Goal: Entertainment & Leisure: Consume media (video, audio)

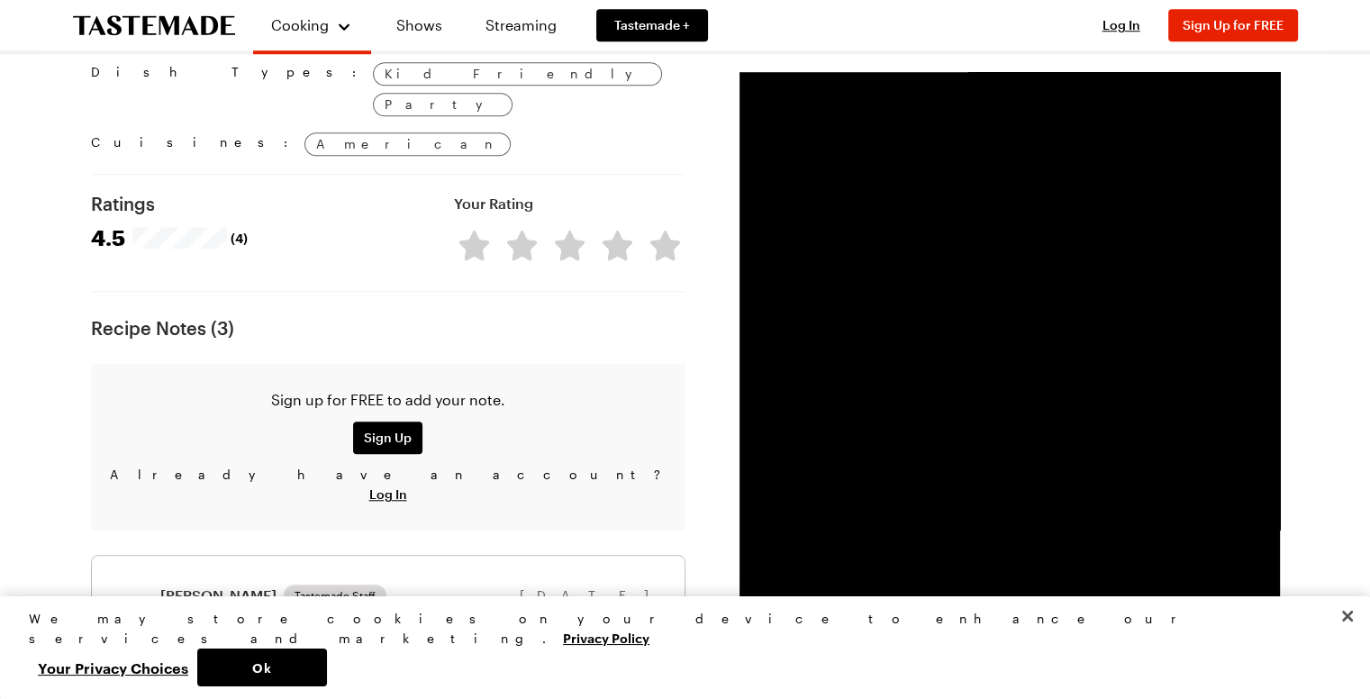
scroll to position [1401, 0]
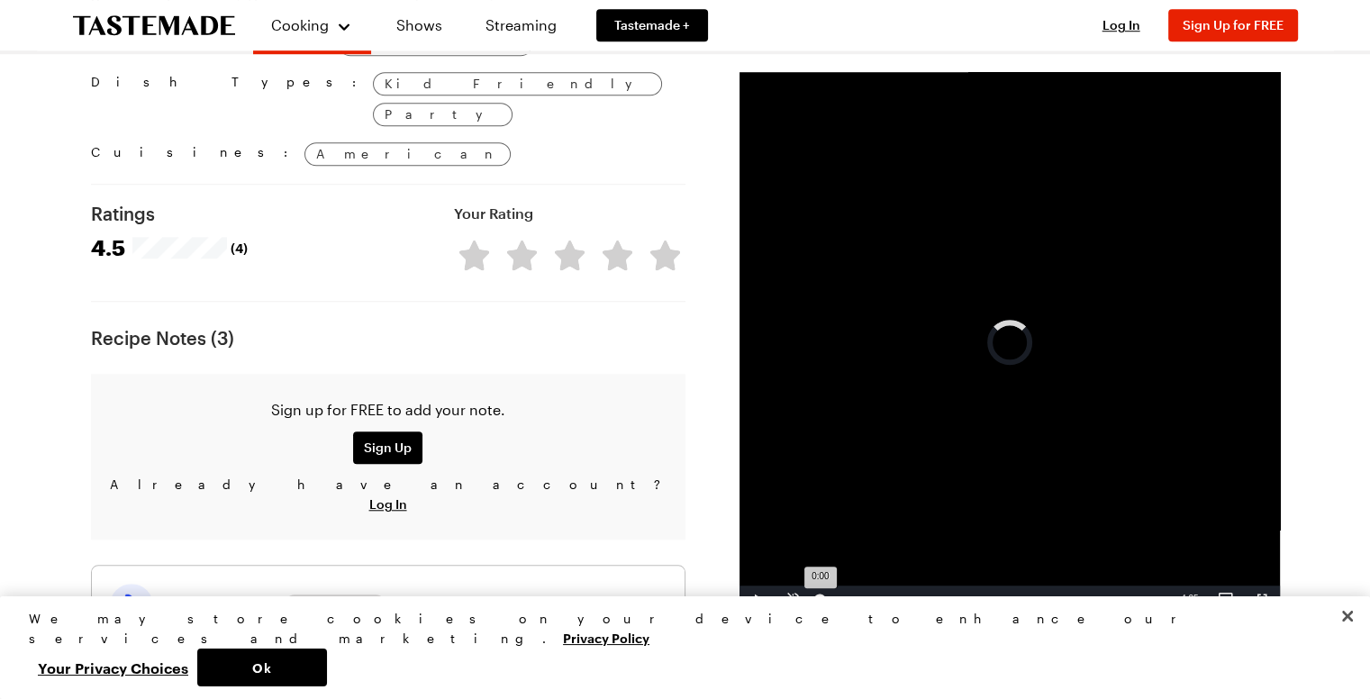
click at [819, 598] on div "Loaded : 47.58% 0:00 0:00" at bounding box center [991, 599] width 358 height 27
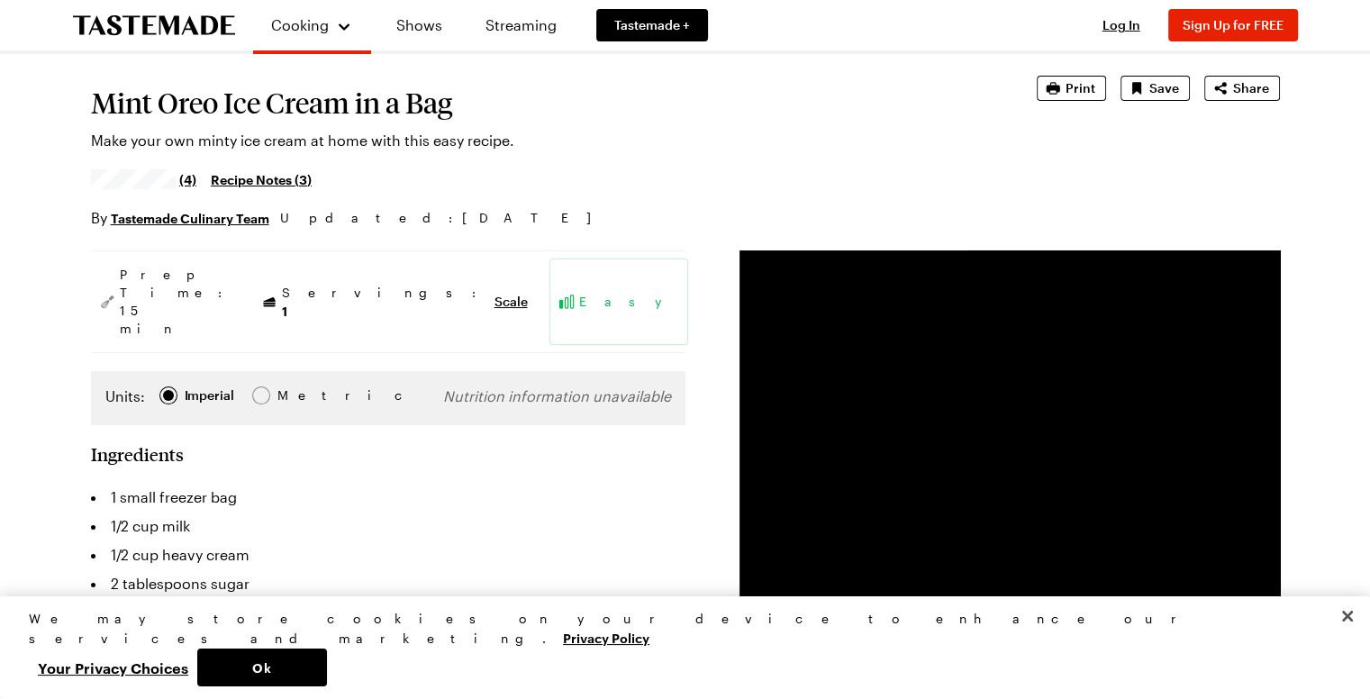
scroll to position [0, 0]
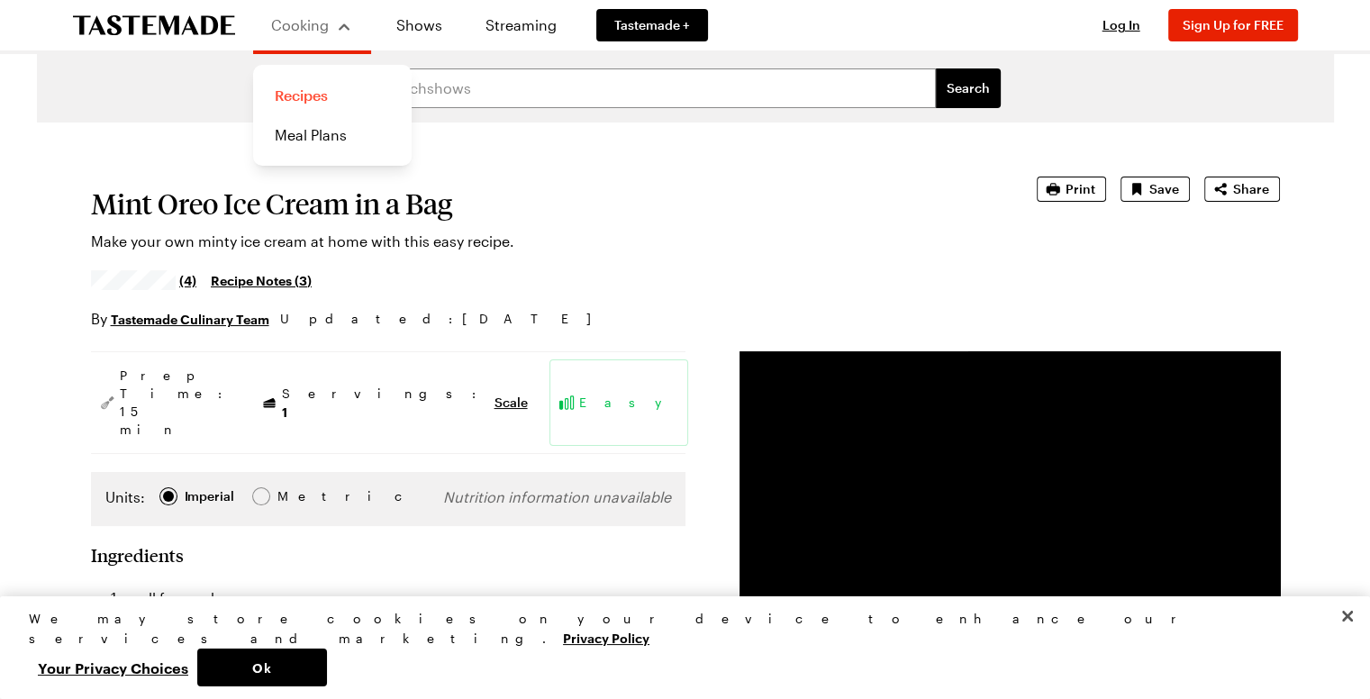
click at [313, 100] on link "Recipes" at bounding box center [332, 96] width 137 height 40
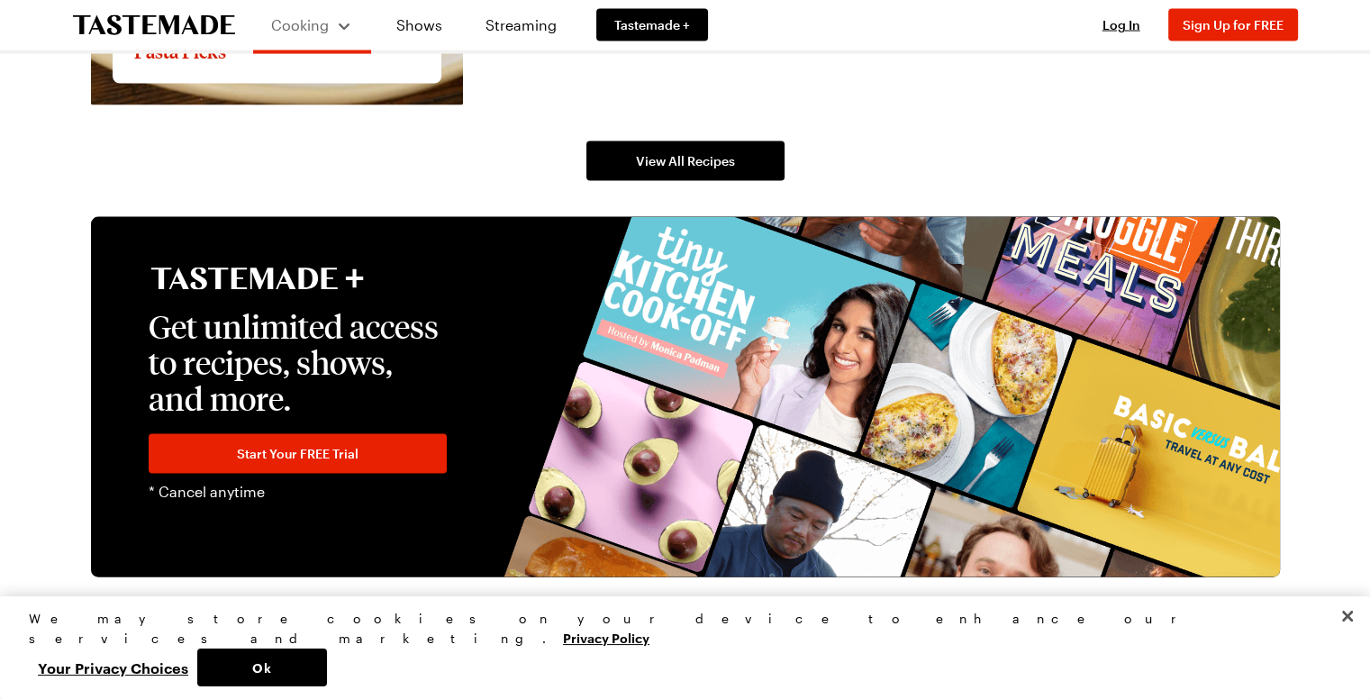
scroll to position [3720, 0]
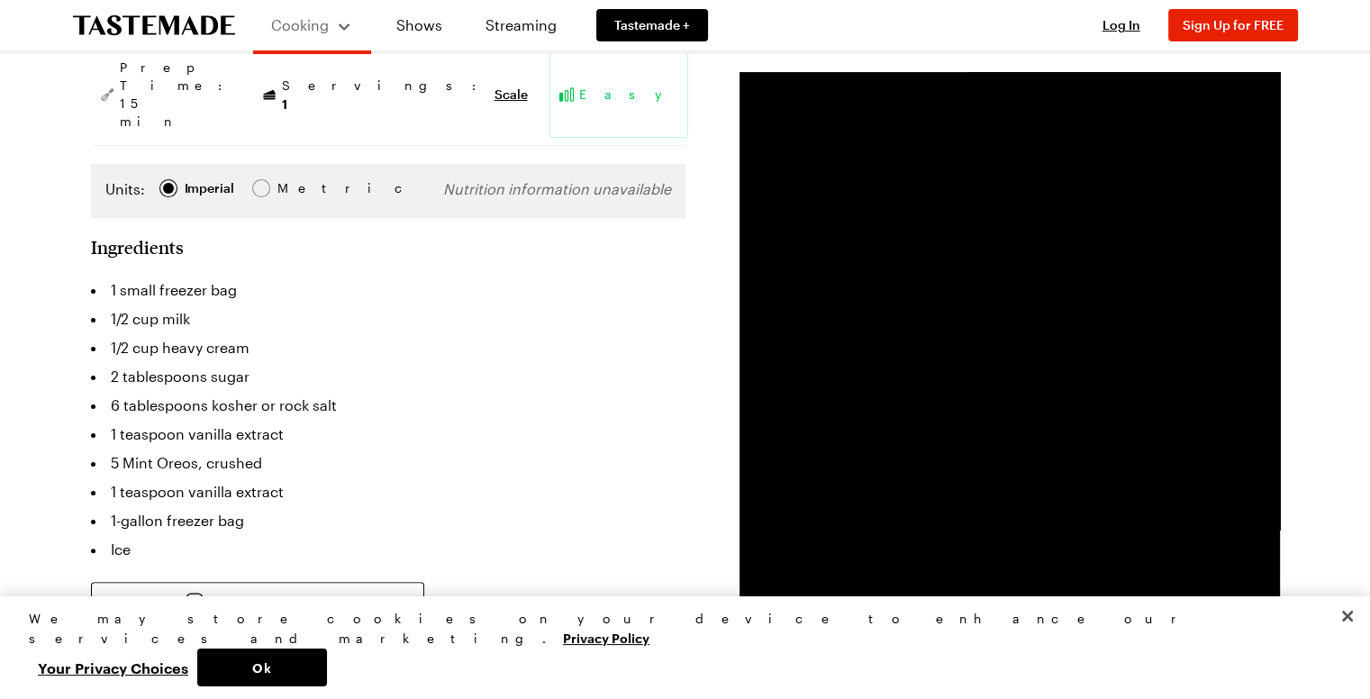
scroll to position [311, 0]
click at [327, 664] on button "Ok" at bounding box center [262, 668] width 130 height 38
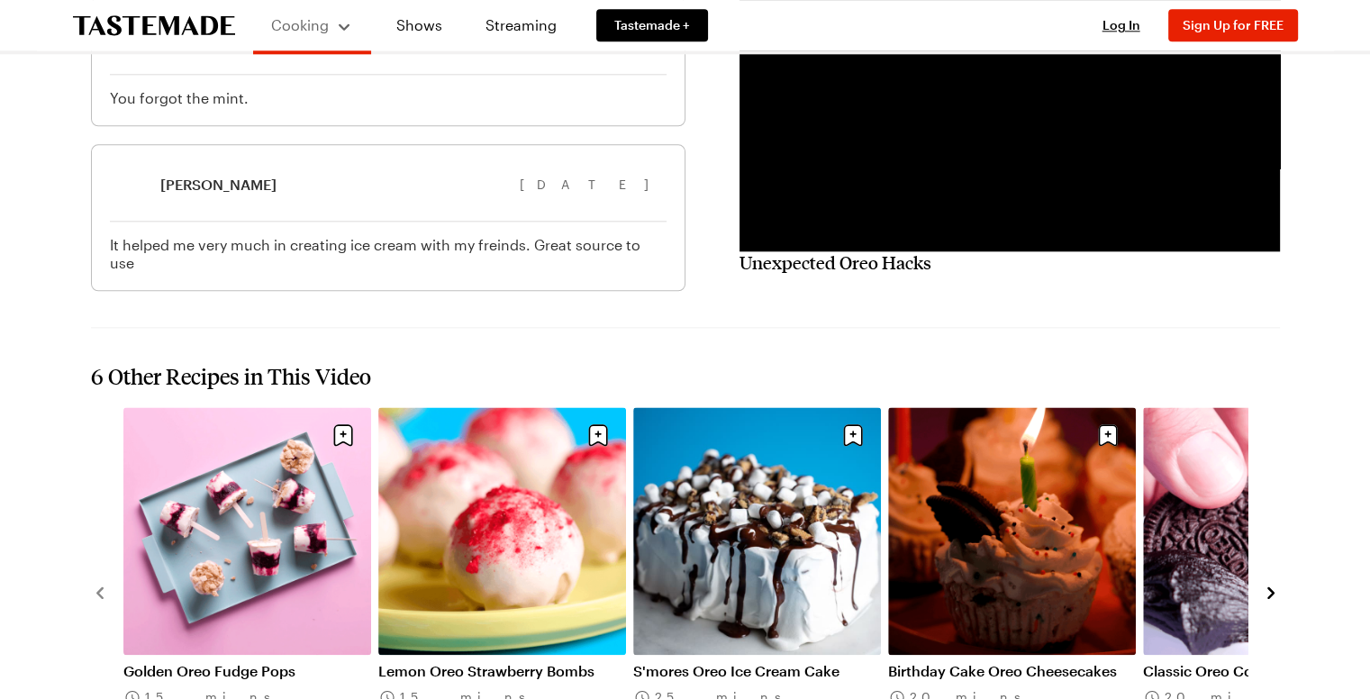
scroll to position [2119, 0]
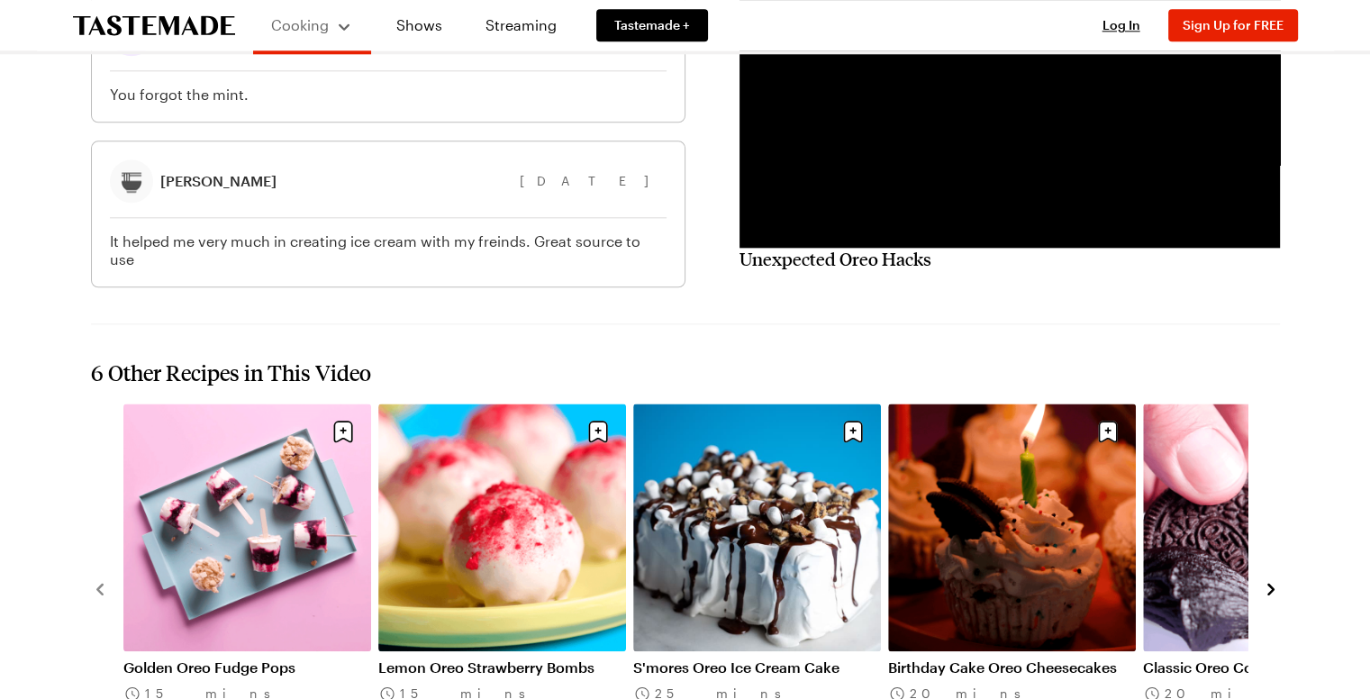
click at [1274, 580] on icon "navigate to next item" at bounding box center [1271, 589] width 18 height 18
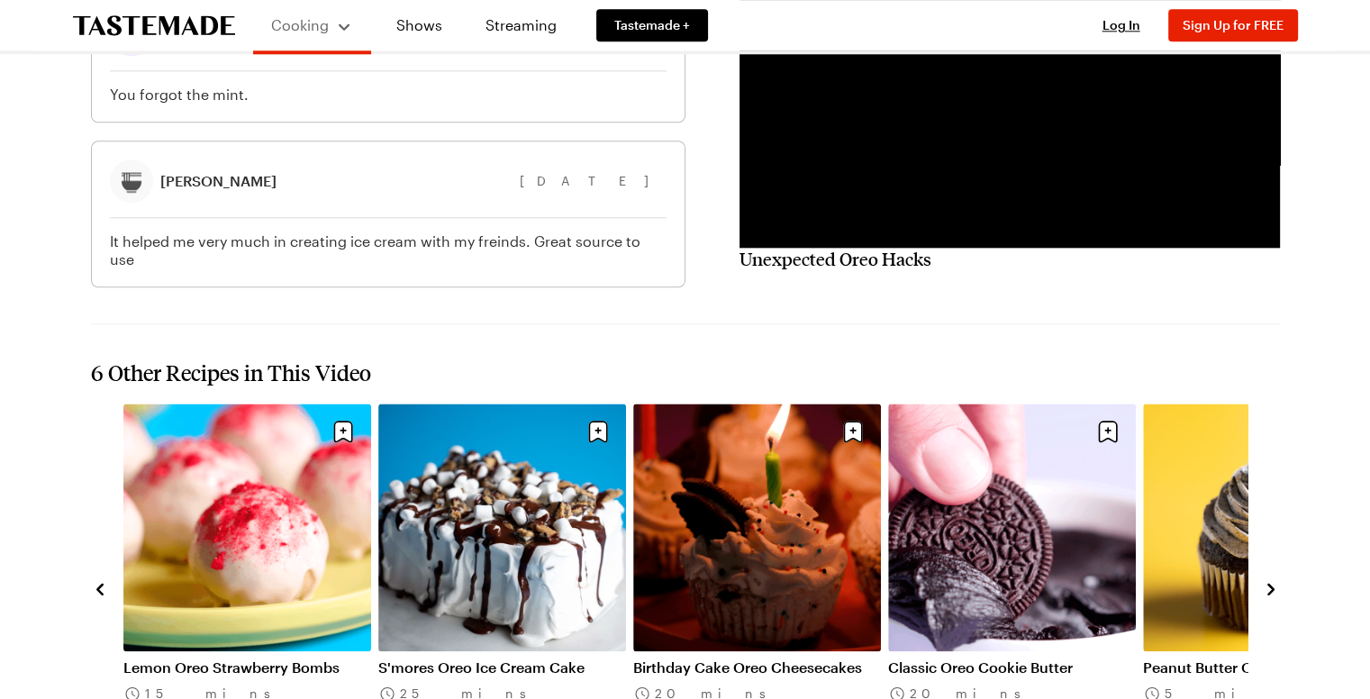
click at [1274, 580] on icon "navigate to next item" at bounding box center [1271, 589] width 18 height 18
